Goal: Task Accomplishment & Management: Use online tool/utility

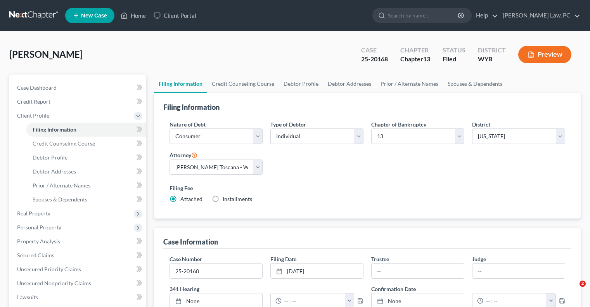
select select "1"
select select "0"
select select "3"
select select "92"
select select "1"
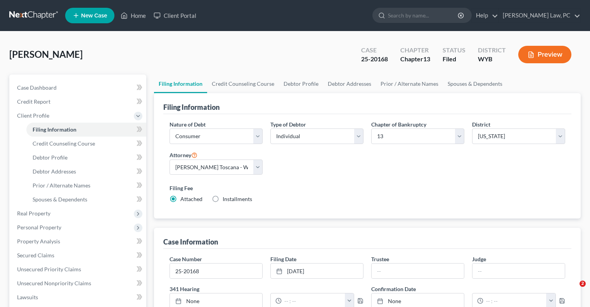
select select "53"
click at [29, 15] on link at bounding box center [34, 16] width 50 height 14
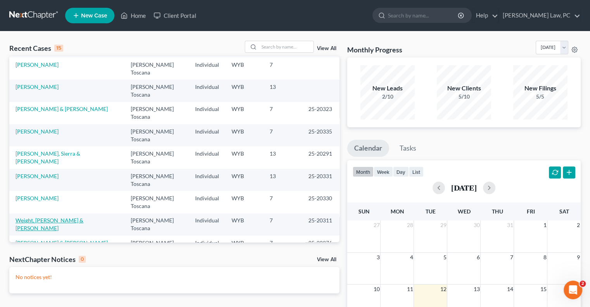
scroll to position [39, 0]
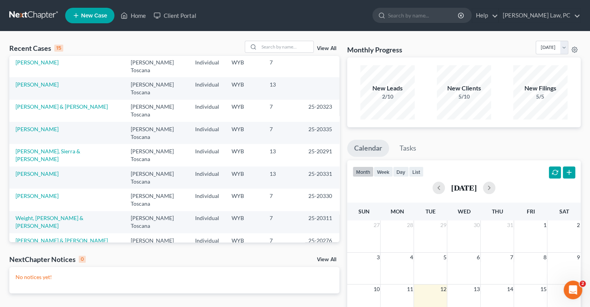
click at [47, 237] on link "[PERSON_NAME] & [PERSON_NAME]" at bounding box center [62, 240] width 92 height 7
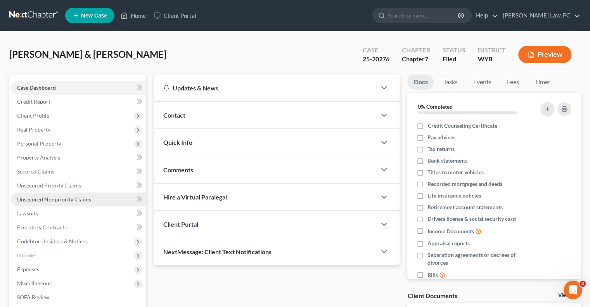
click at [45, 197] on span "Unsecured Nonpriority Claims" at bounding box center [54, 199] width 74 height 7
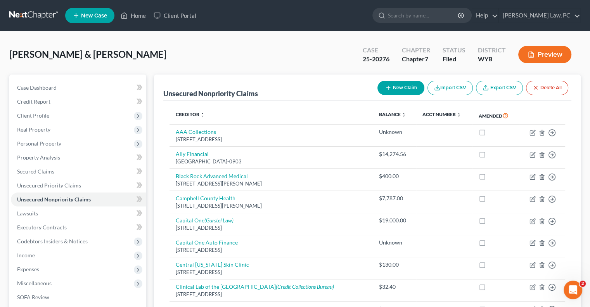
click at [263, 19] on ul "New Case Home Client Portal - No Result - See all results Or Press Enter... Hel…" at bounding box center [322, 15] width 515 height 20
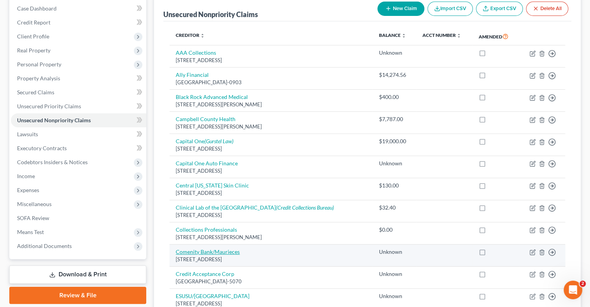
scroll to position [78, 0]
